Goal: Answer question/provide support: Answer question/provide support

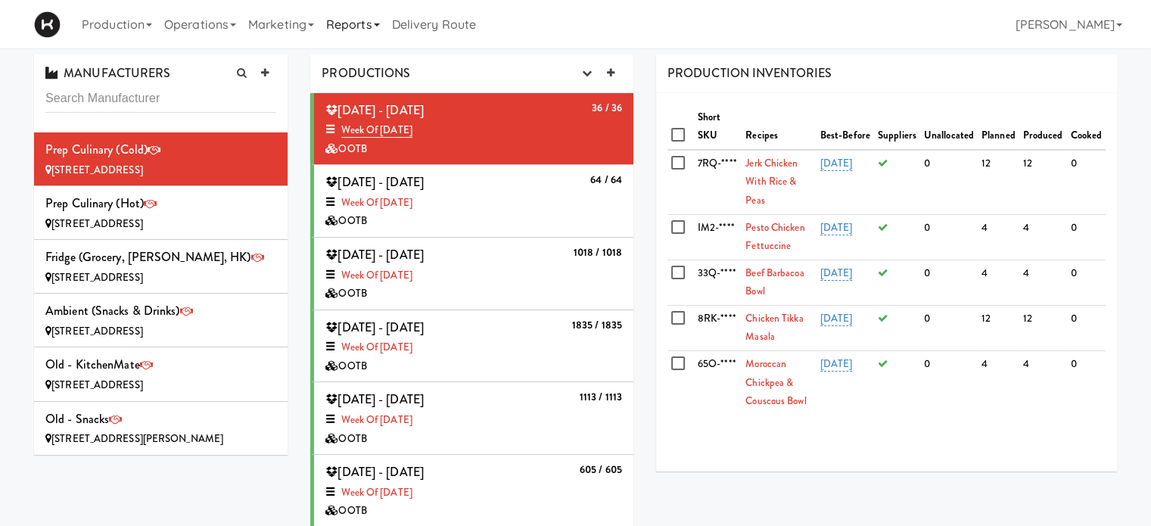
click at [375, 26] on link "Reports" at bounding box center [353, 24] width 66 height 48
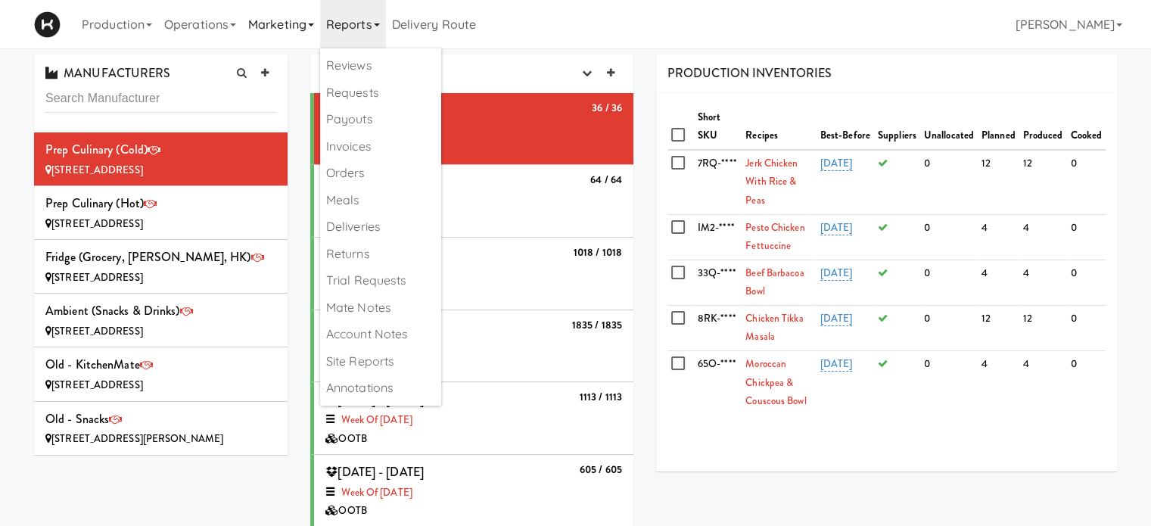
click at [293, 14] on link "Marketing" at bounding box center [281, 24] width 78 height 48
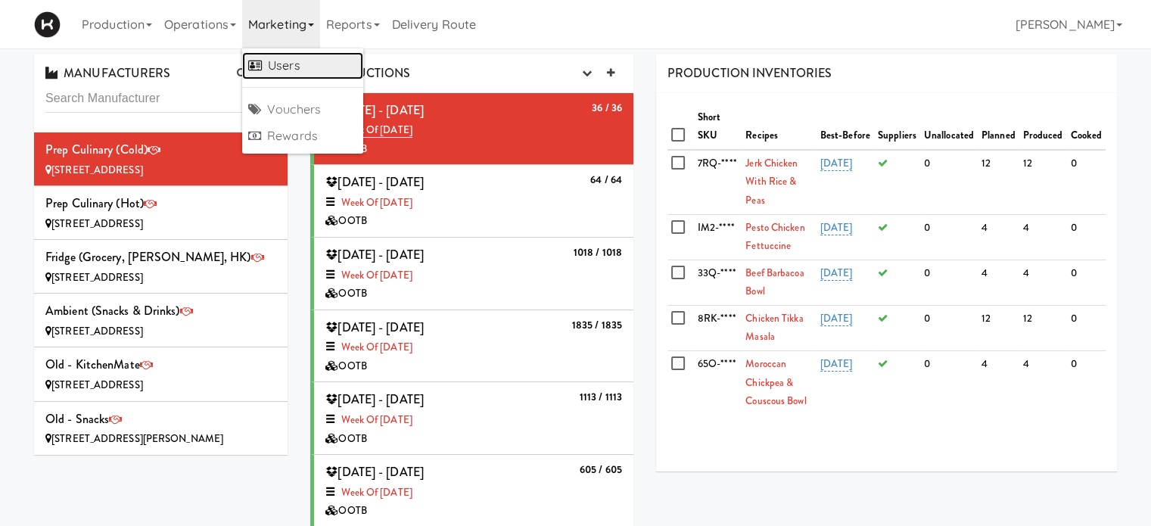
click at [288, 63] on link "Users" at bounding box center [302, 65] width 121 height 27
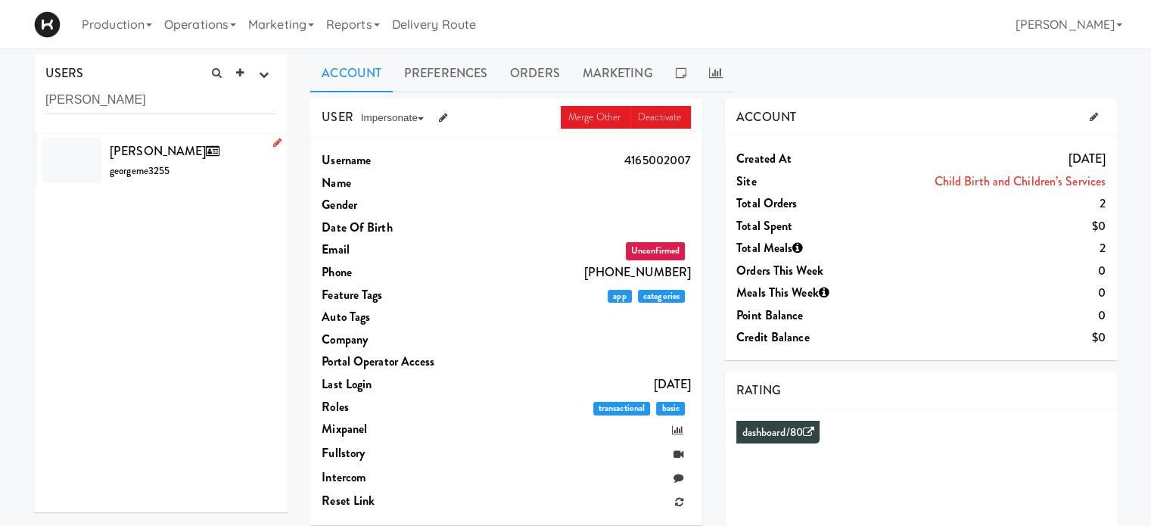
type input "[PERSON_NAME]"
click at [198, 180] on li "[PERSON_NAME] georgeme3255" at bounding box center [160, 160] width 253 height 53
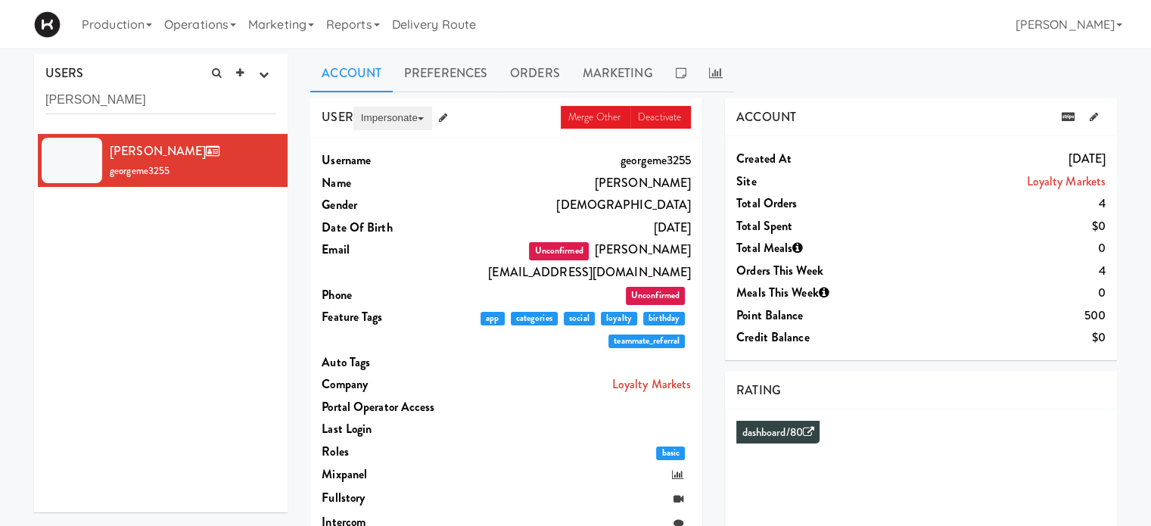
click at [374, 111] on button "Impersonate" at bounding box center [392, 118] width 78 height 23
click at [380, 142] on link "on App" at bounding box center [416, 146] width 127 height 27
click at [535, 70] on link "Orders" at bounding box center [535, 73] width 73 height 38
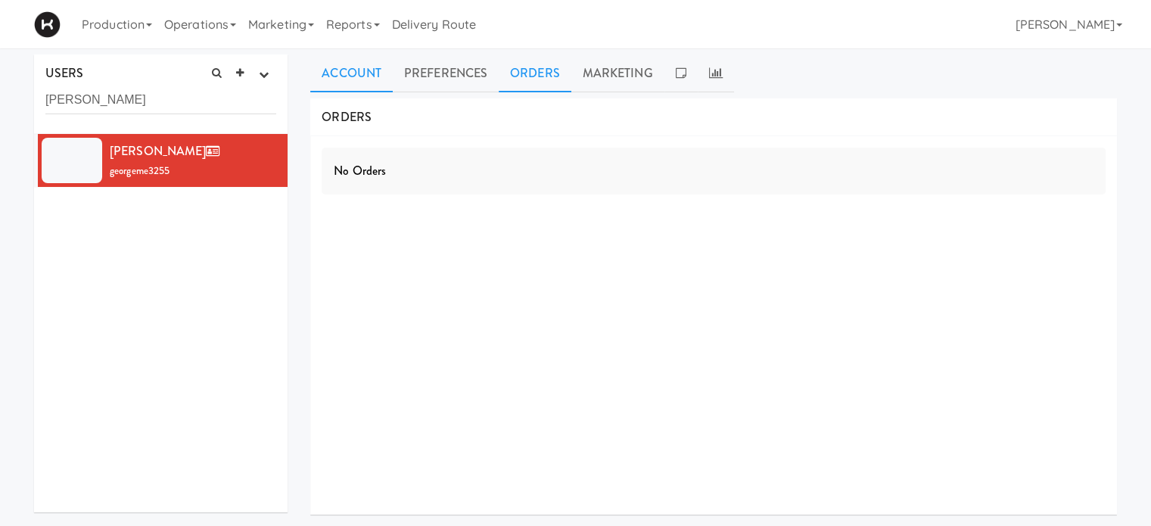
click at [326, 75] on link "Account" at bounding box center [351, 73] width 82 height 38
